Goal: Browse casually

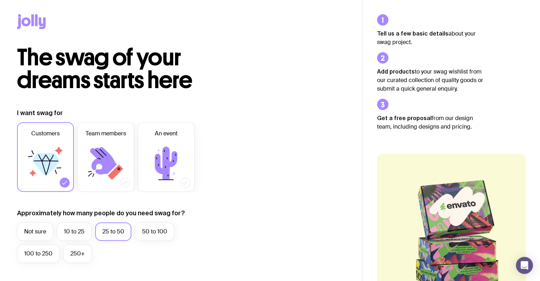
click at [41, 158] on icon at bounding box center [45, 163] width 43 height 43
click at [0, 0] on input "Customers" at bounding box center [0, 0] width 0 height 0
click at [44, 162] on icon at bounding box center [45, 164] width 27 height 23
click at [0, 0] on input "Customers" at bounding box center [0, 0] width 0 height 0
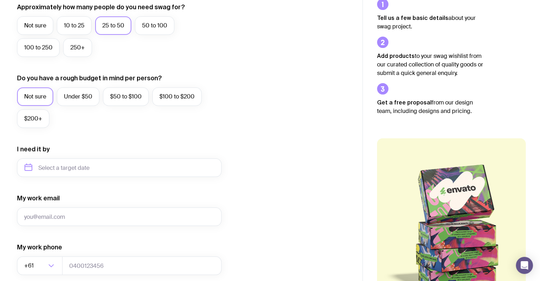
scroll to position [284, 0]
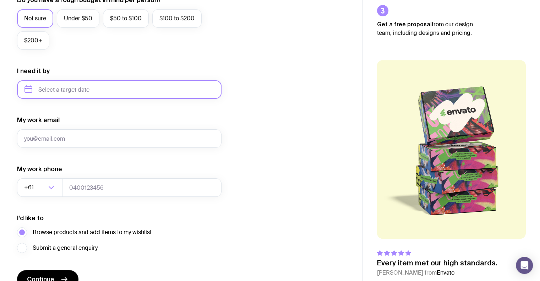
click at [72, 86] on input "text" at bounding box center [119, 89] width 205 height 18
click at [71, 180] on button "Nov" at bounding box center [62, 177] width 26 height 14
type input "[DATE]"
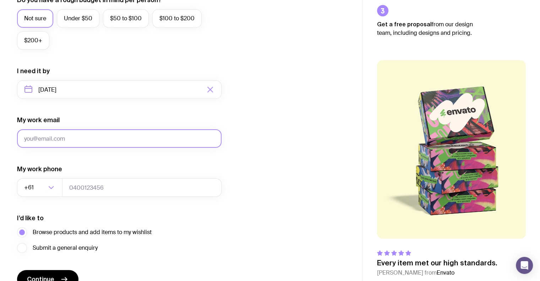
click at [64, 143] on input "My work email" at bounding box center [119, 138] width 205 height 18
type input "[EMAIL_ADDRESS][DOMAIN_NAME]"
type input "0431088550"
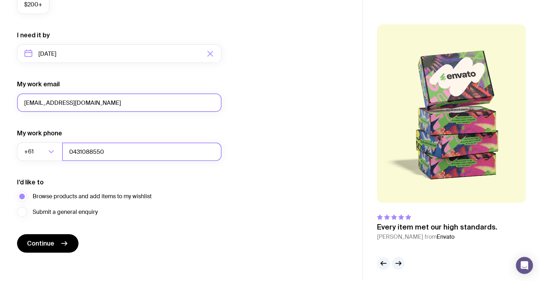
scroll to position [322, 0]
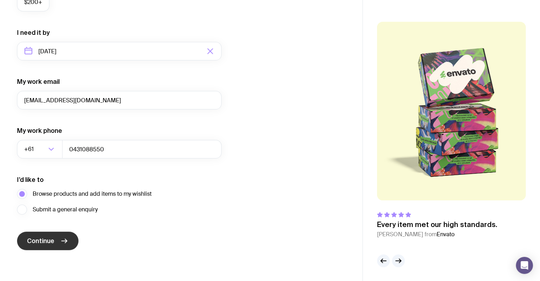
click at [51, 241] on span "Continue" at bounding box center [40, 241] width 27 height 9
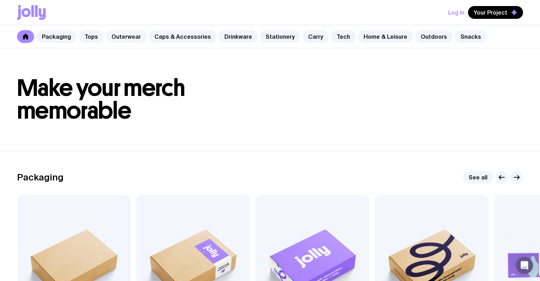
click at [129, 36] on link "Outerwear" at bounding box center [126, 36] width 41 height 13
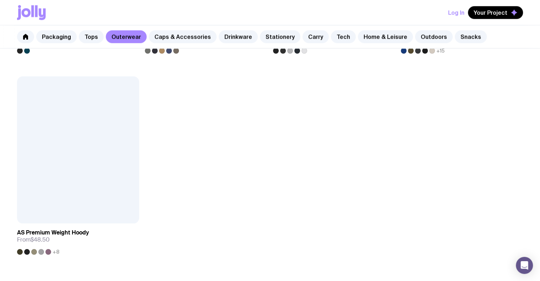
scroll to position [1206, 0]
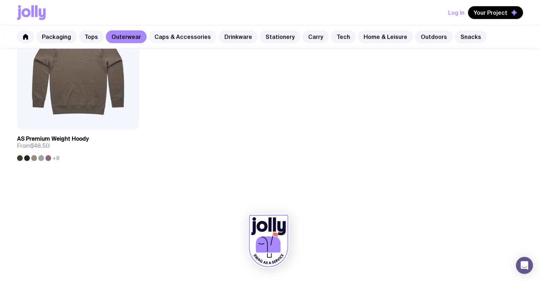
click at [161, 37] on link "Caps & Accessories" at bounding box center [183, 36] width 68 height 13
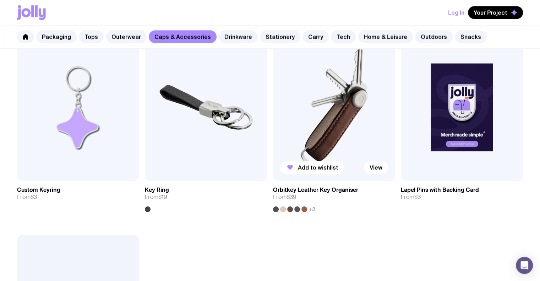
scroll to position [1136, 0]
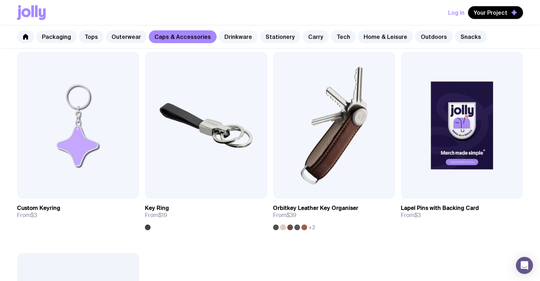
click at [229, 35] on link "Drinkware" at bounding box center [238, 36] width 39 height 13
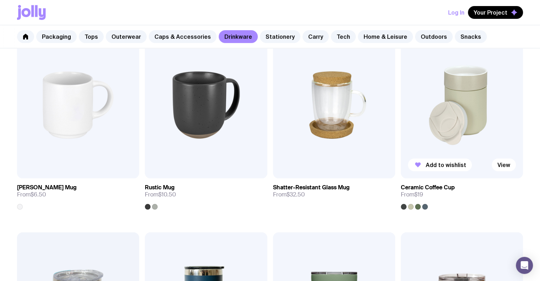
scroll to position [142, 0]
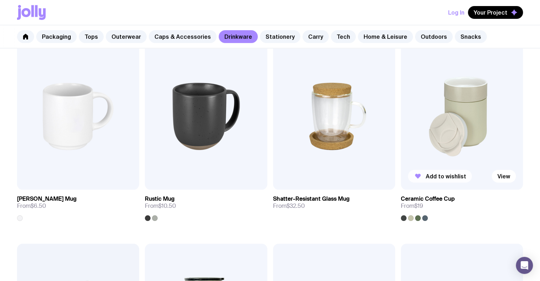
click at [416, 177] on icon "button" at bounding box center [418, 176] width 9 height 9
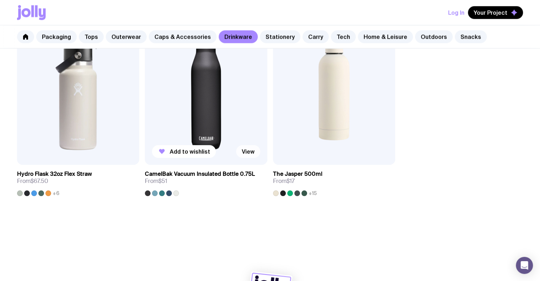
scroll to position [1206, 0]
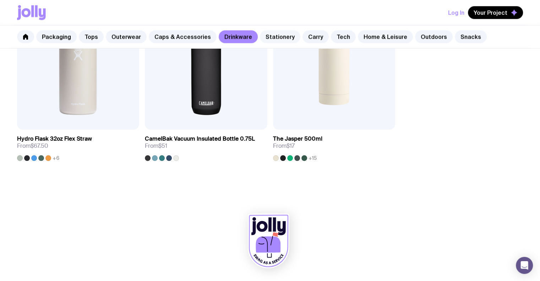
click at [274, 40] on link "Stationery" at bounding box center [280, 36] width 40 height 13
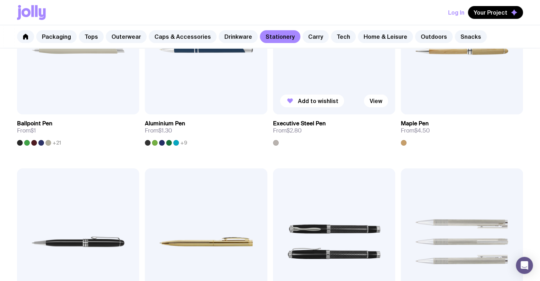
scroll to position [320, 0]
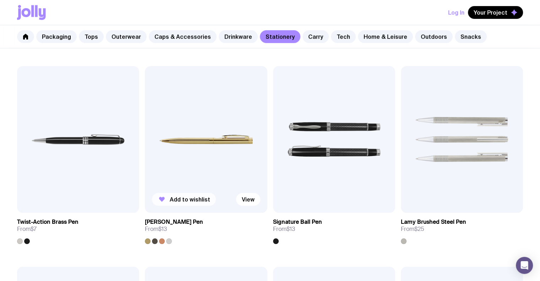
click at [167, 197] on button "Add to wishlist" at bounding box center [184, 199] width 64 height 13
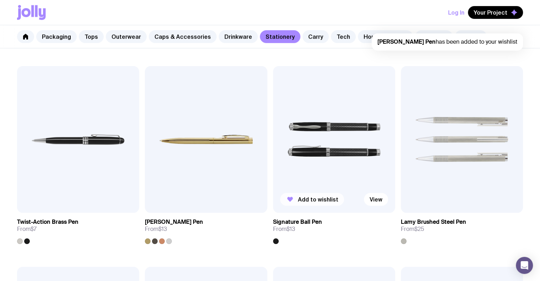
click at [303, 201] on span "Add to wishlist" at bounding box center [318, 199] width 40 height 7
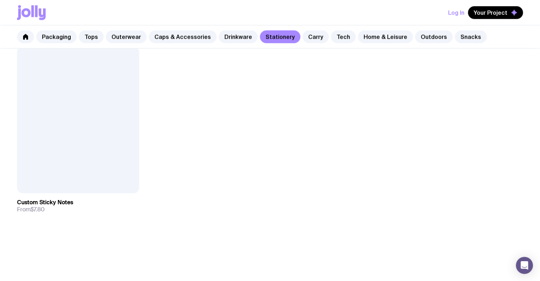
scroll to position [1350, 0]
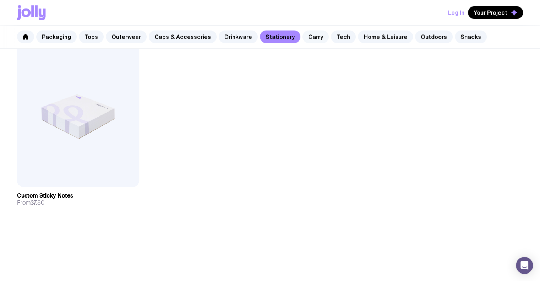
click at [303, 38] on link "Carry" at bounding box center [316, 36] width 26 height 13
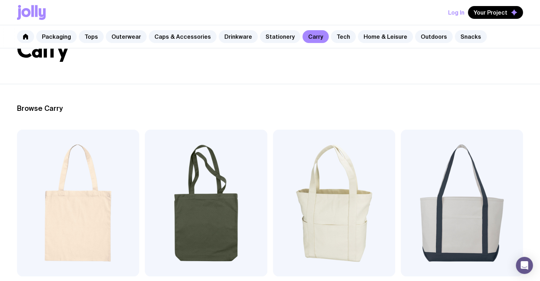
scroll to position [142, 0]
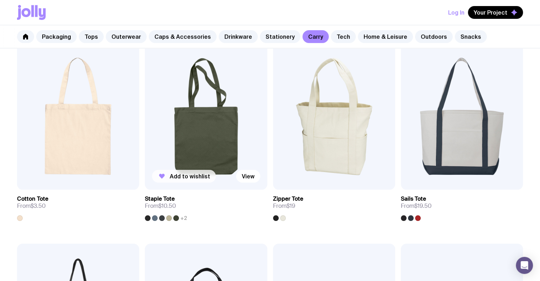
click at [170, 175] on span "Add to wishlist" at bounding box center [190, 176] width 40 height 7
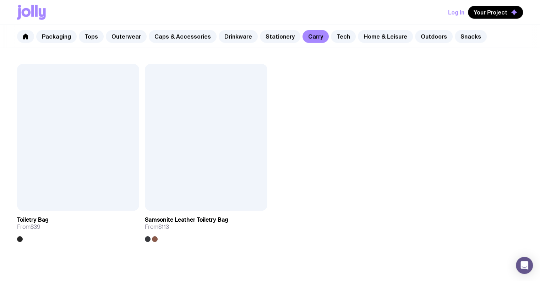
scroll to position [1808, 0]
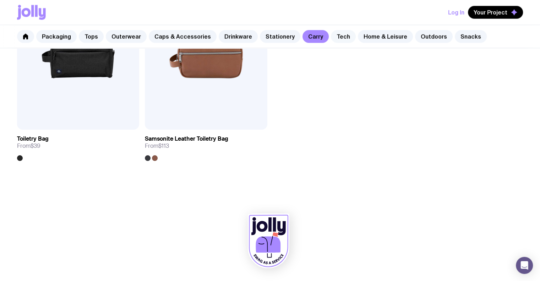
click at [331, 32] on link "Tech" at bounding box center [343, 36] width 25 height 13
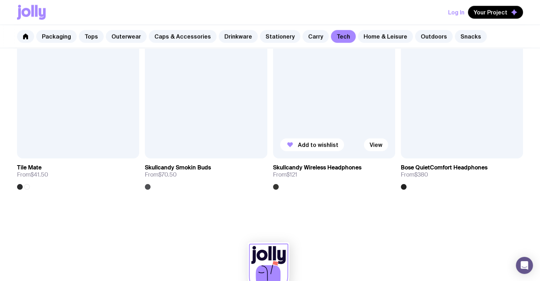
scroll to position [1335, 0]
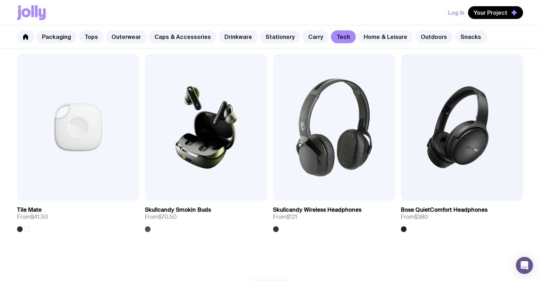
click at [373, 41] on link "Home & Leisure" at bounding box center [385, 36] width 55 height 13
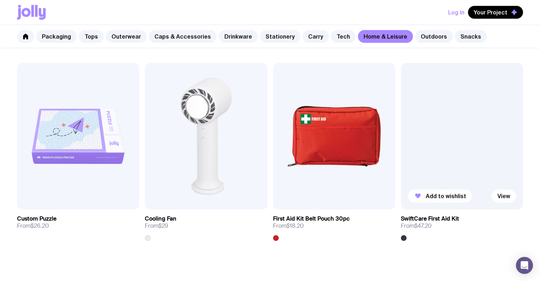
scroll to position [1607, 0]
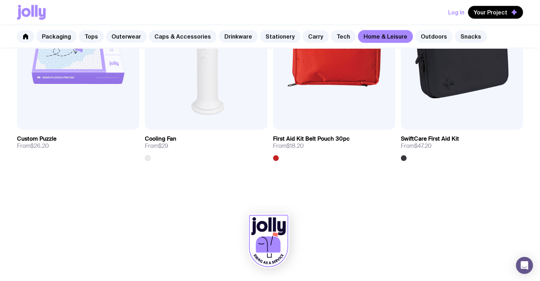
click at [428, 34] on link "Outdoors" at bounding box center [434, 36] width 38 height 13
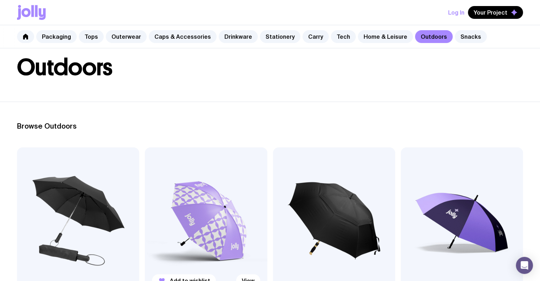
scroll to position [107, 0]
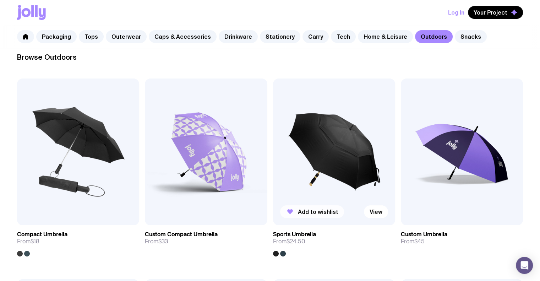
click at [298, 210] on span "Add to wishlist" at bounding box center [318, 211] width 40 height 7
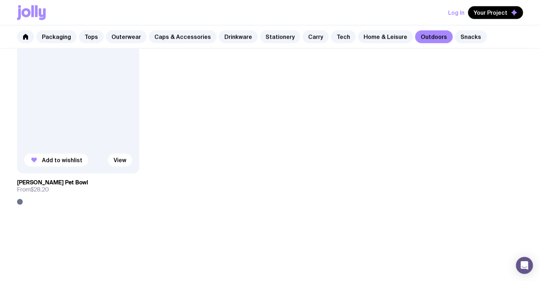
scroll to position [1206, 0]
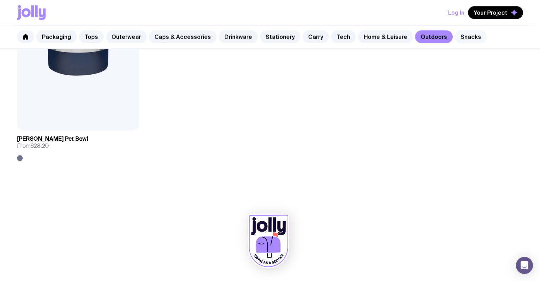
click at [455, 39] on link "Snacks" at bounding box center [471, 36] width 32 height 13
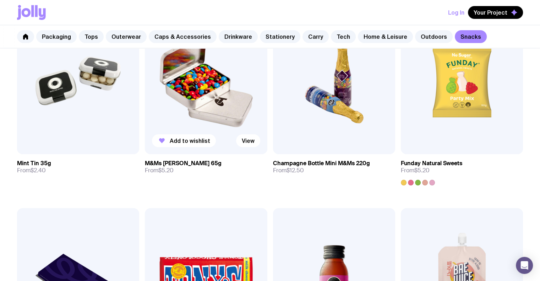
scroll to position [107, 0]
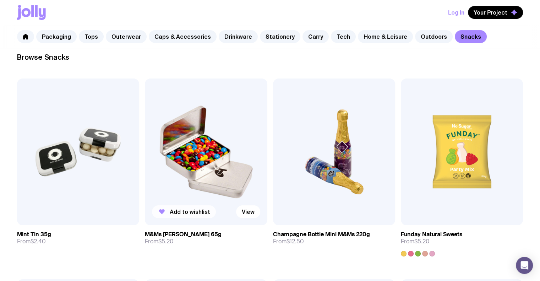
click at [183, 209] on span "Add to wishlist" at bounding box center [190, 211] width 40 height 7
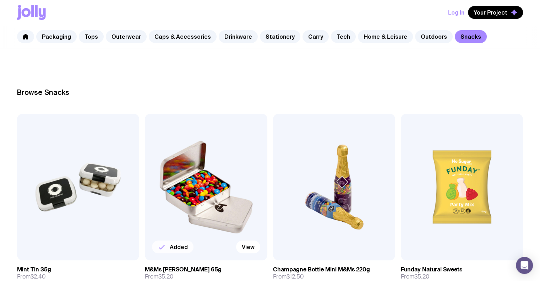
scroll to position [0, 0]
